Goal: Find specific page/section: Find specific page/section

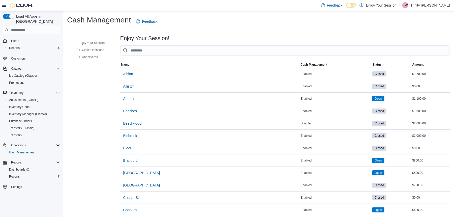
drag, startPoint x: 154, startPoint y: 41, endPoint x: 155, endPoint y: 46, distance: 5.0
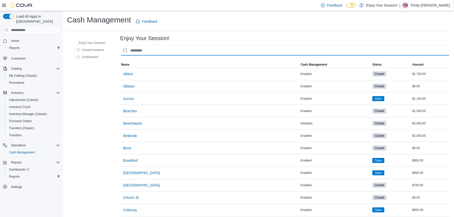
click at [155, 47] on input "This is a search bar. As you type, the results lower in the page will automatic…" at bounding box center [285, 50] width 330 height 10
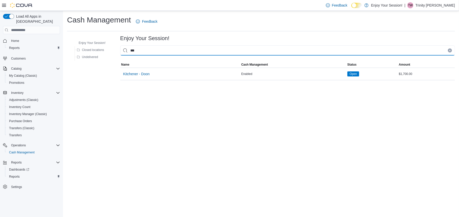
type input "****"
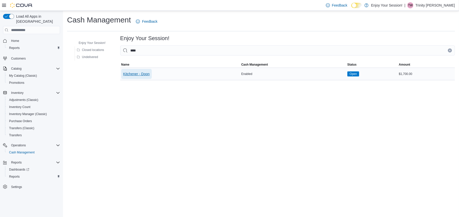
click at [143, 72] on span "Kitchener - Doon" at bounding box center [136, 73] width 26 height 5
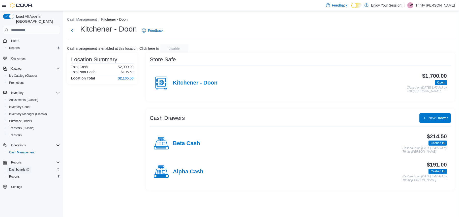
click at [28, 167] on span "Dashboards" at bounding box center [19, 169] width 20 height 6
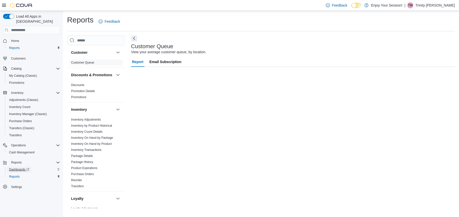
click at [25, 167] on span "Dashboards" at bounding box center [19, 169] width 20 height 4
